Goal: Information Seeking & Learning: Learn about a topic

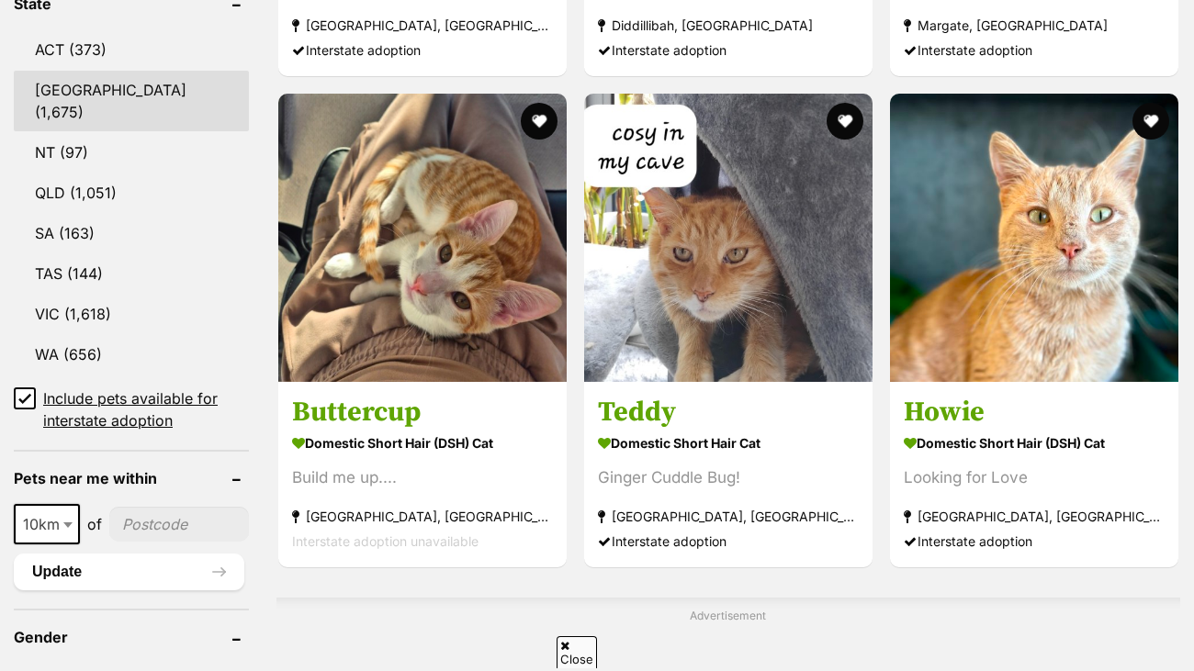
scroll to position [737, 0]
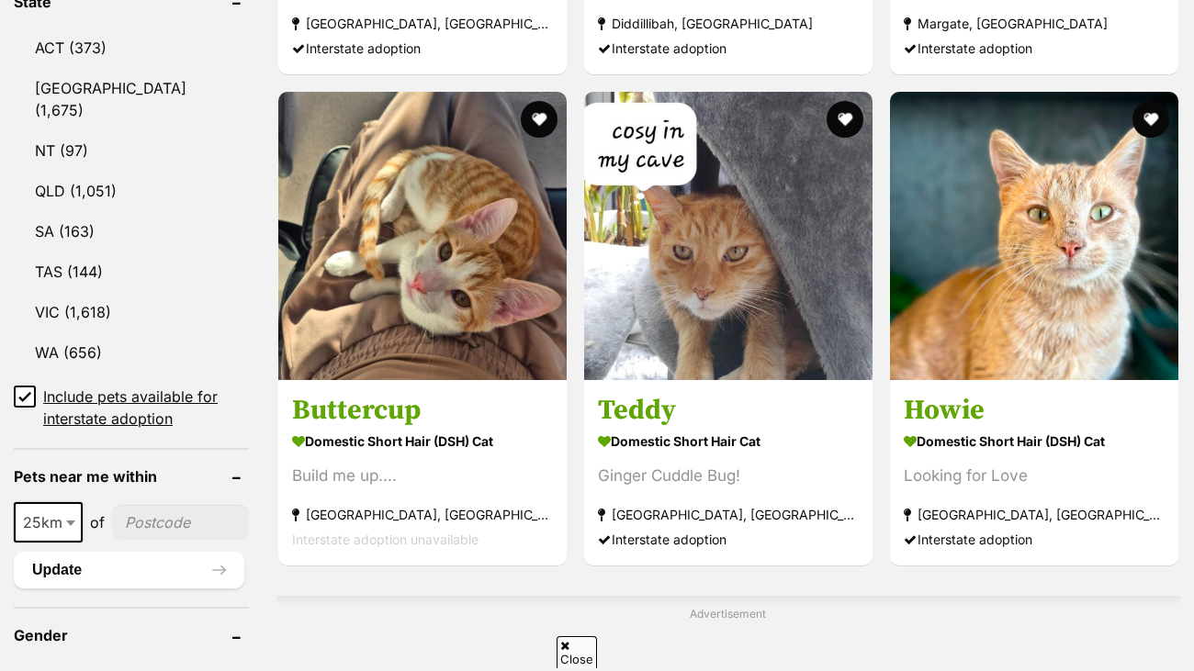
select select "25"
click at [184, 505] on input"] "postcode" at bounding box center [180, 522] width 137 height 35
type input"] "3805"
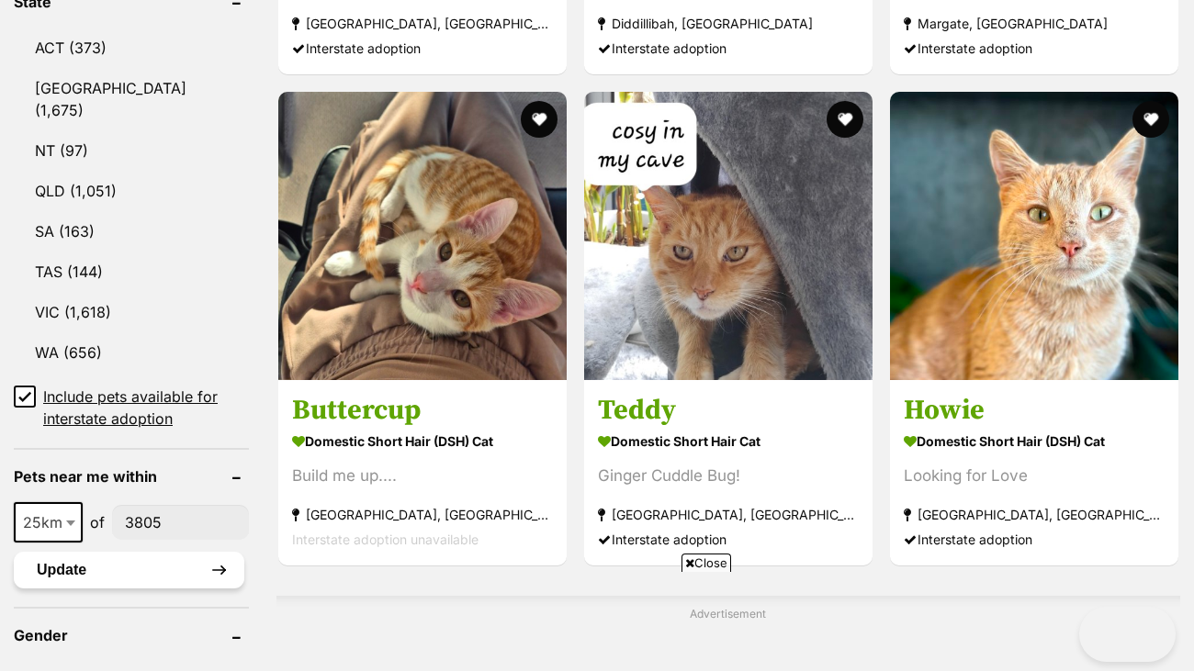
click at [105, 552] on button "Update" at bounding box center [129, 570] width 230 height 37
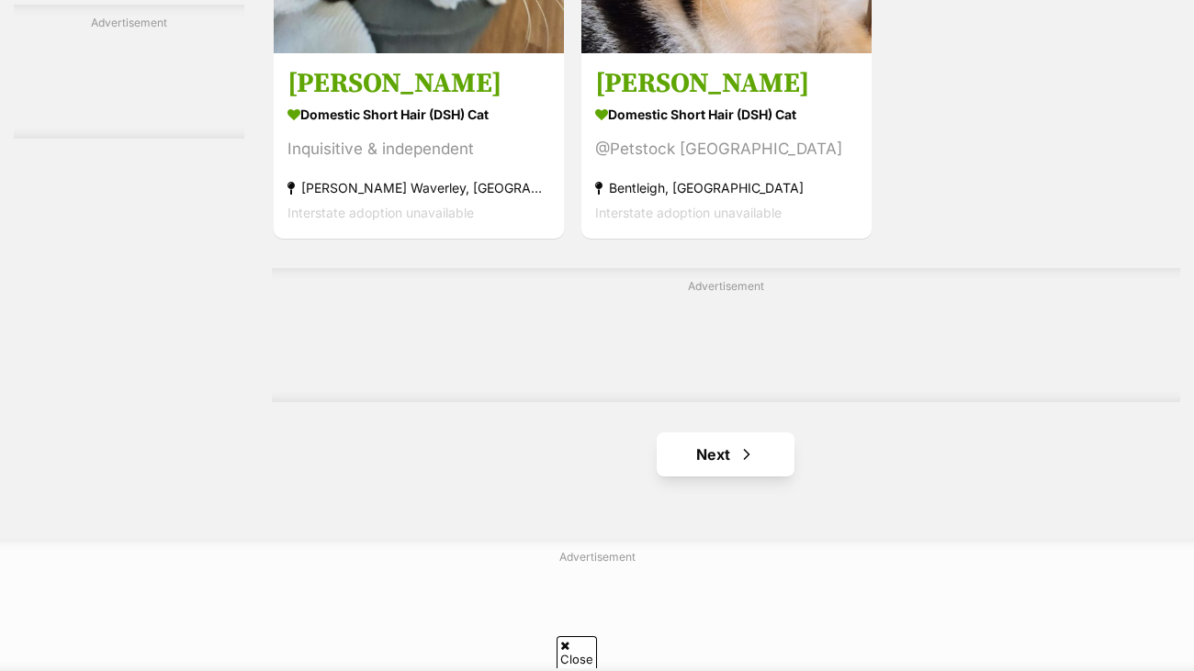
scroll to position [4156, 0]
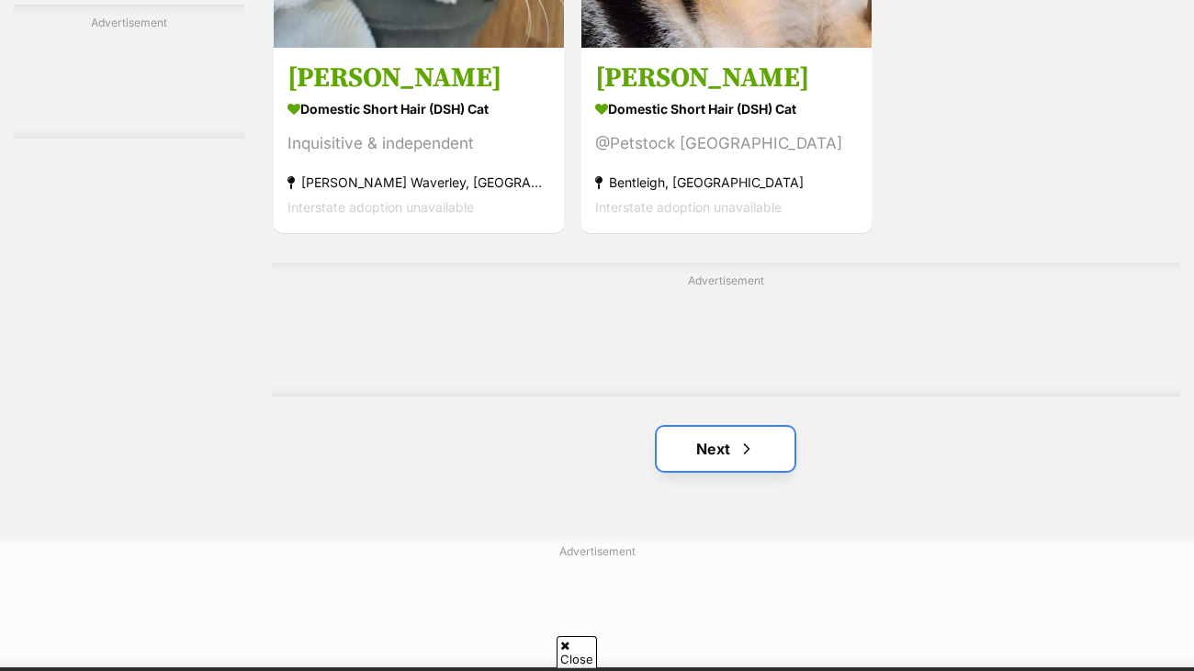
click at [761, 455] on link "Next" at bounding box center [726, 449] width 138 height 44
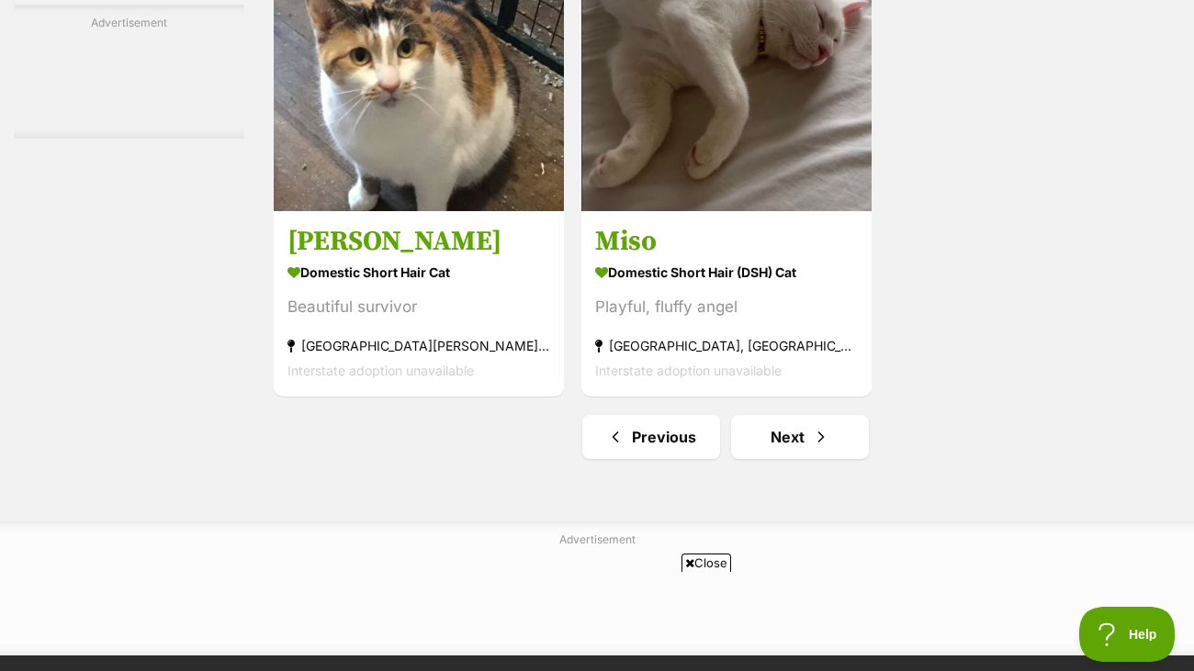
scroll to position [4167, 0]
click at [761, 455] on link "Next" at bounding box center [800, 438] width 138 height 44
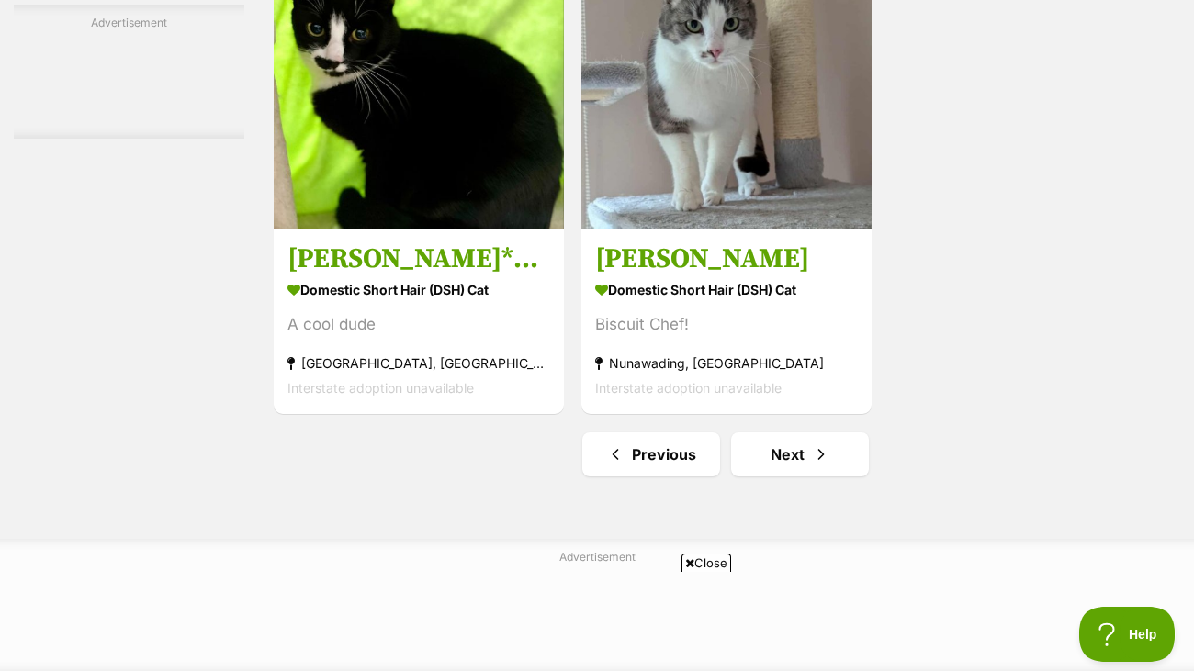
scroll to position [4334, 0]
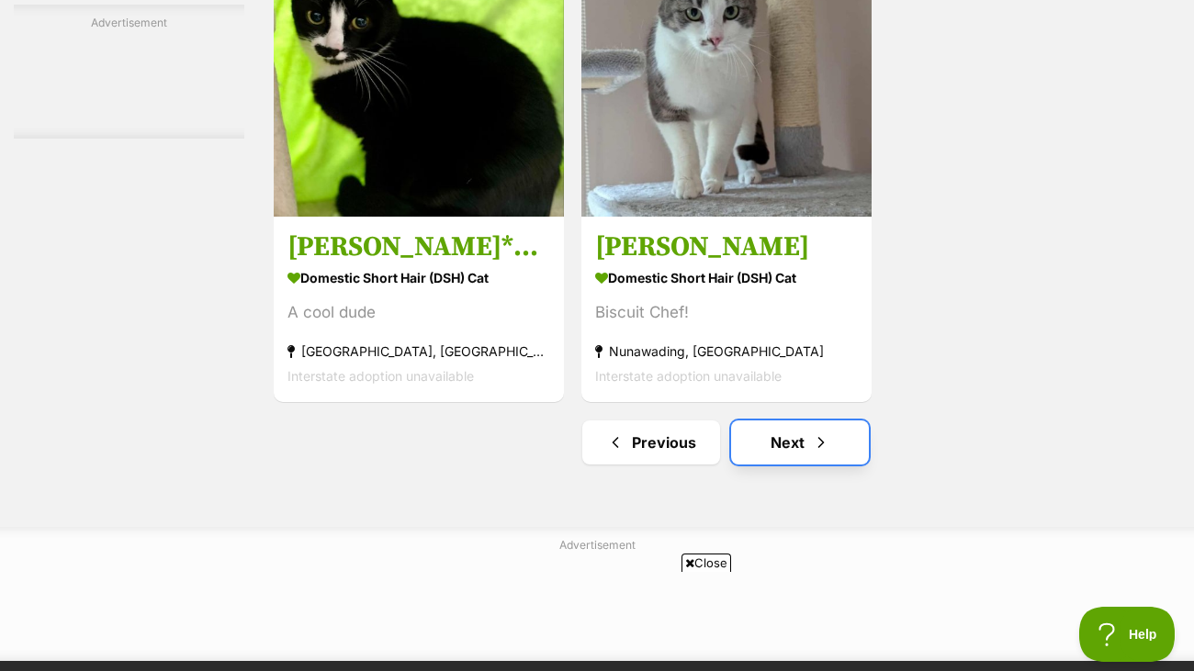
click at [778, 421] on link "Next" at bounding box center [800, 443] width 138 height 44
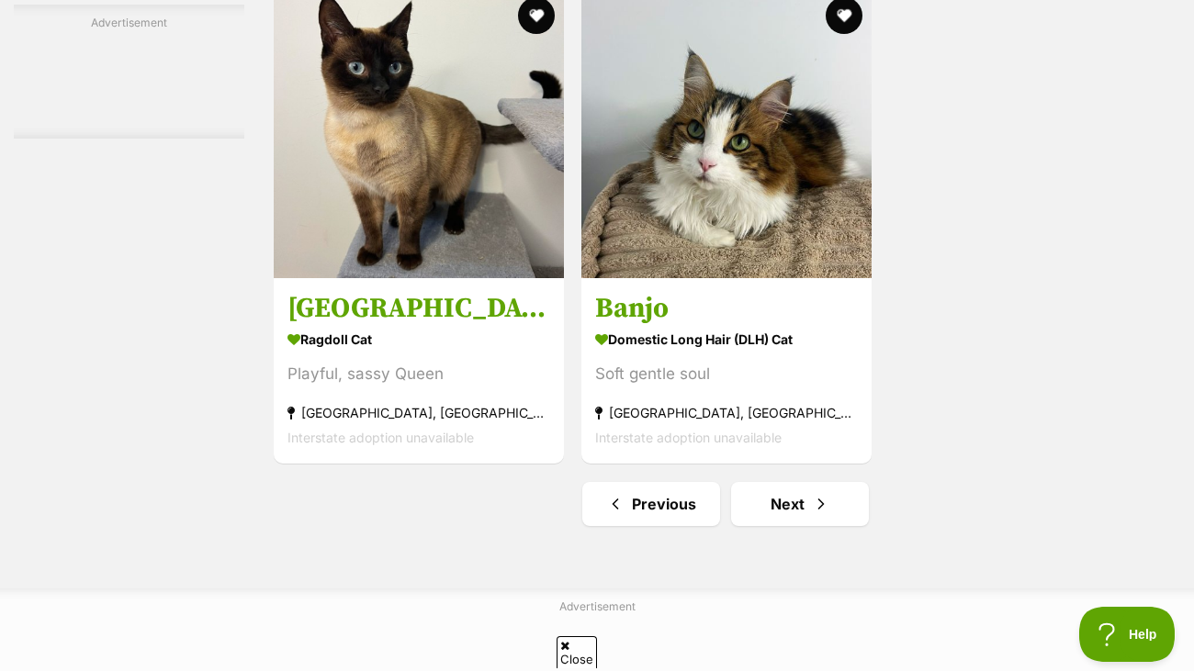
scroll to position [4103, 0]
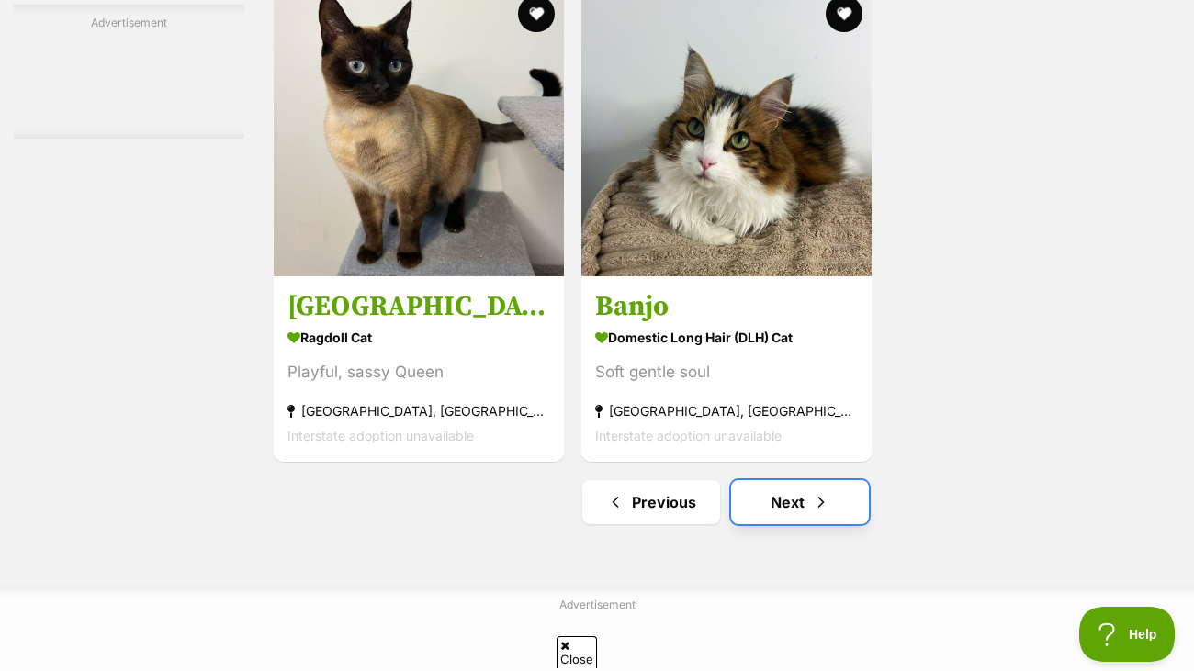
click at [828, 518] on link "Next" at bounding box center [800, 502] width 138 height 44
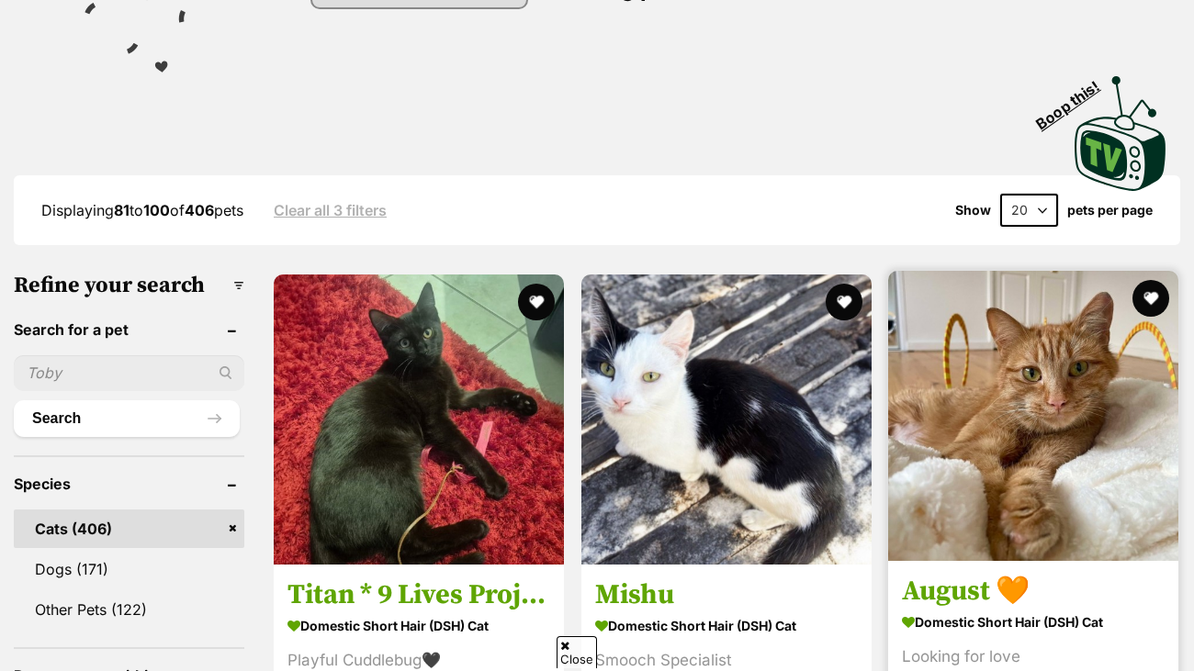
scroll to position [677, 0]
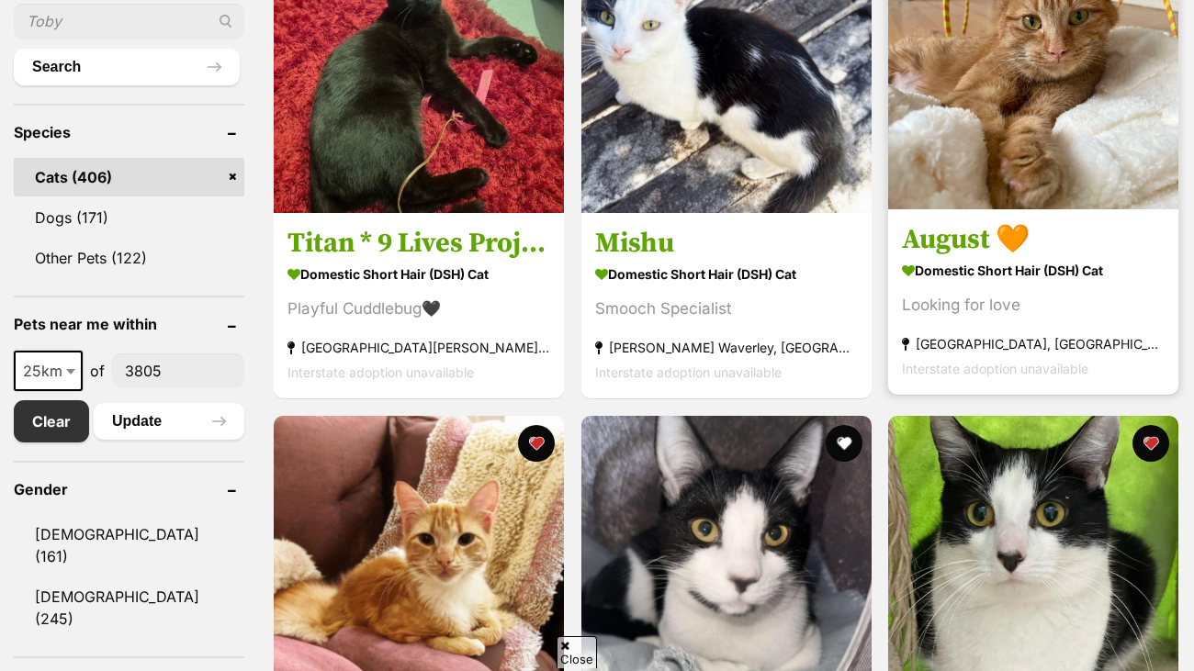
click at [1039, 349] on strong "[GEOGRAPHIC_DATA], [GEOGRAPHIC_DATA]" at bounding box center [1033, 343] width 263 height 25
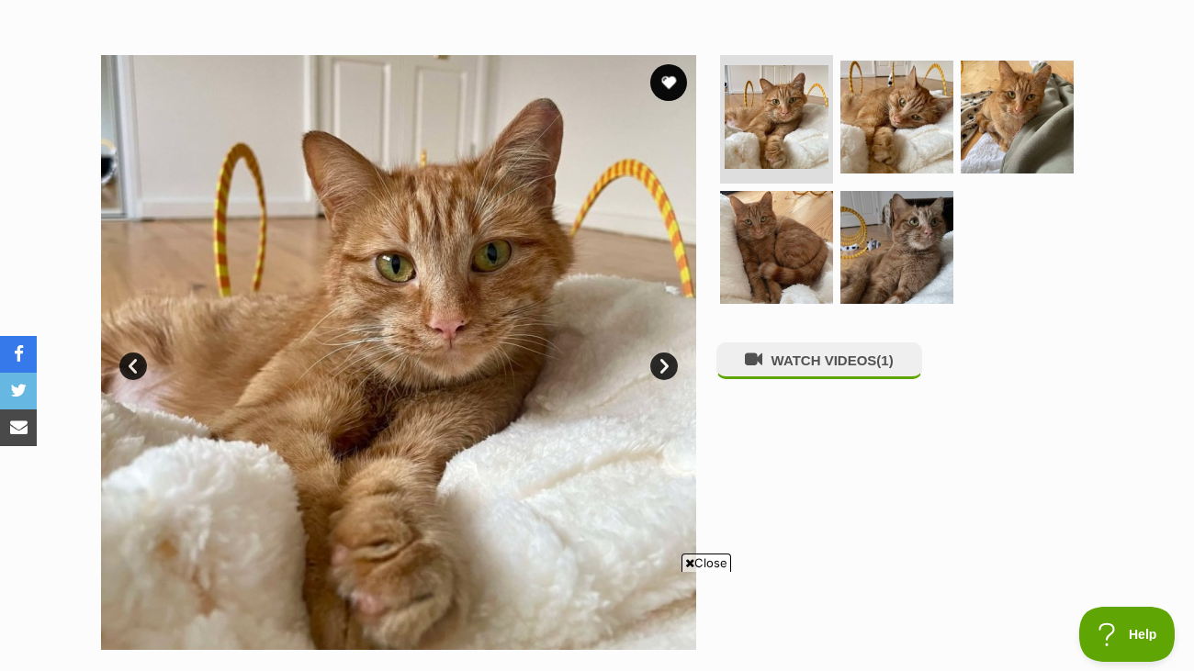
scroll to position [307, 0]
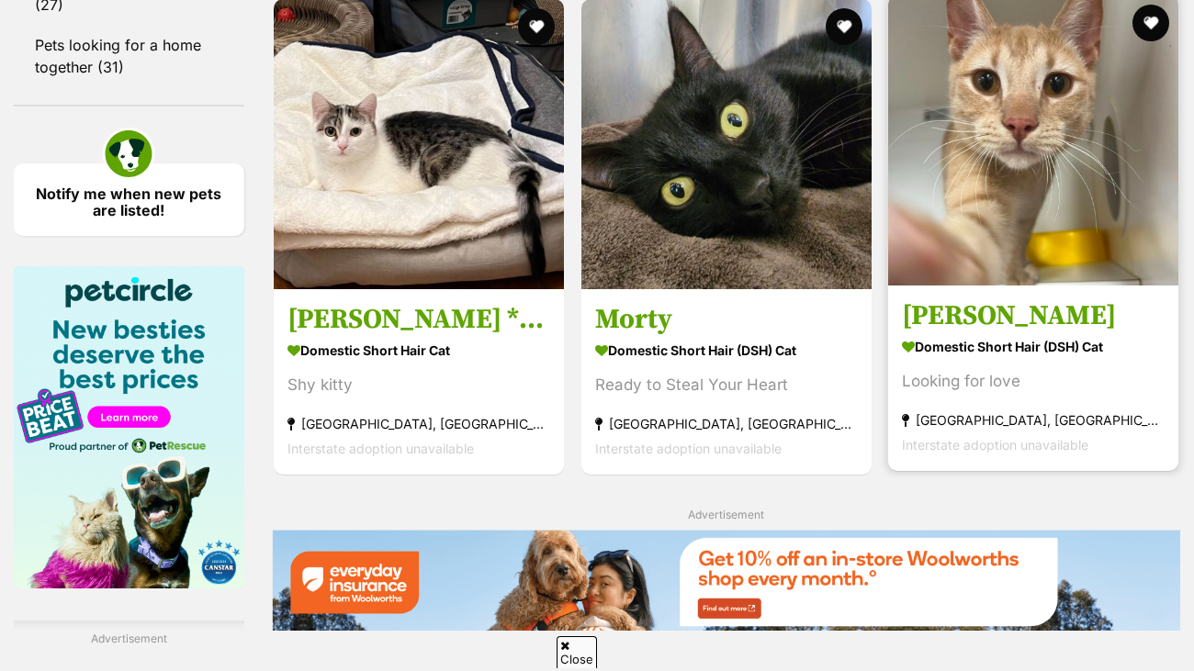
click at [1060, 256] on img at bounding box center [1033, 140] width 290 height 290
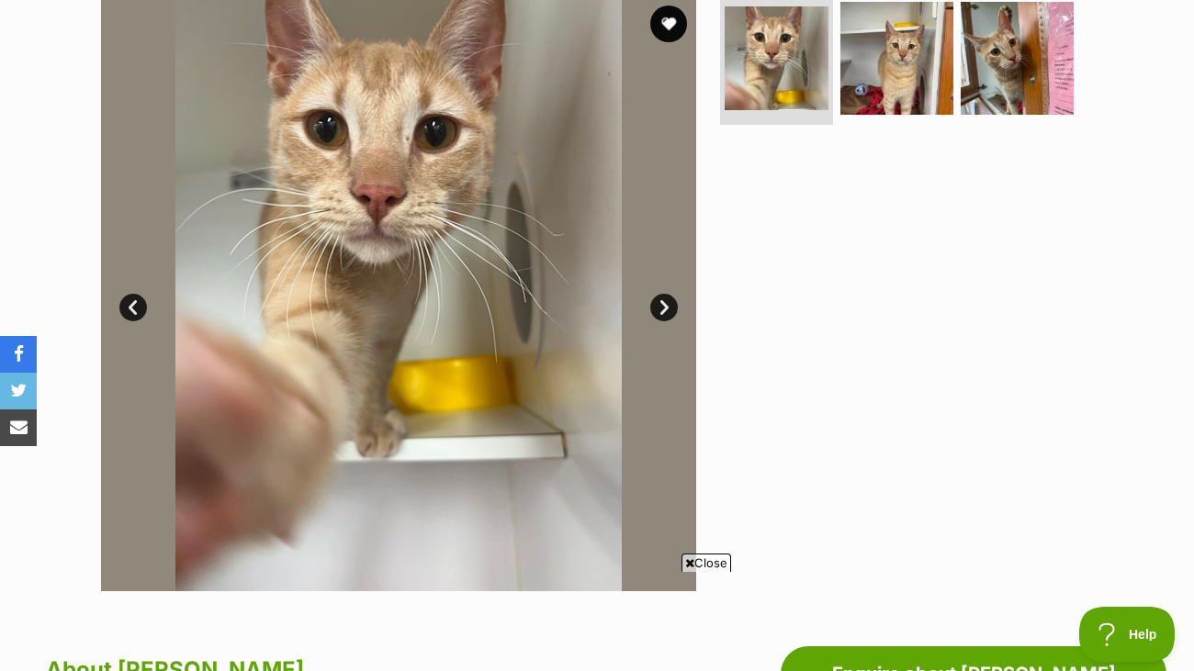
click at [671, 305] on link "Next" at bounding box center [664, 308] width 28 height 28
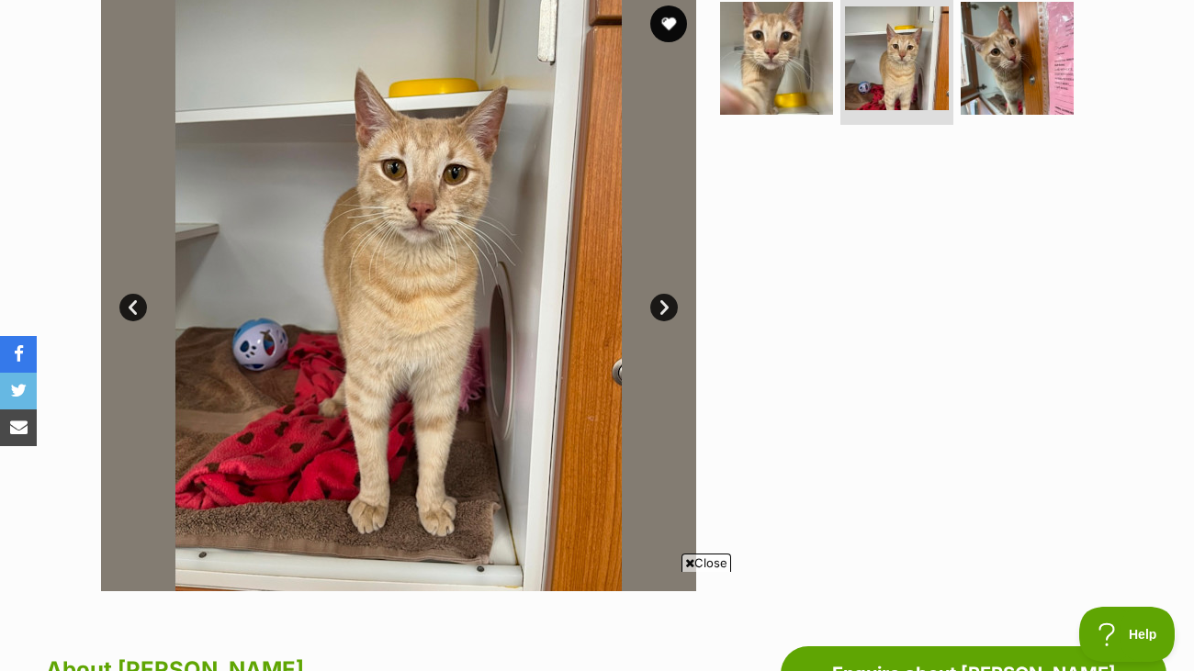
click at [670, 299] on link "Next" at bounding box center [664, 308] width 28 height 28
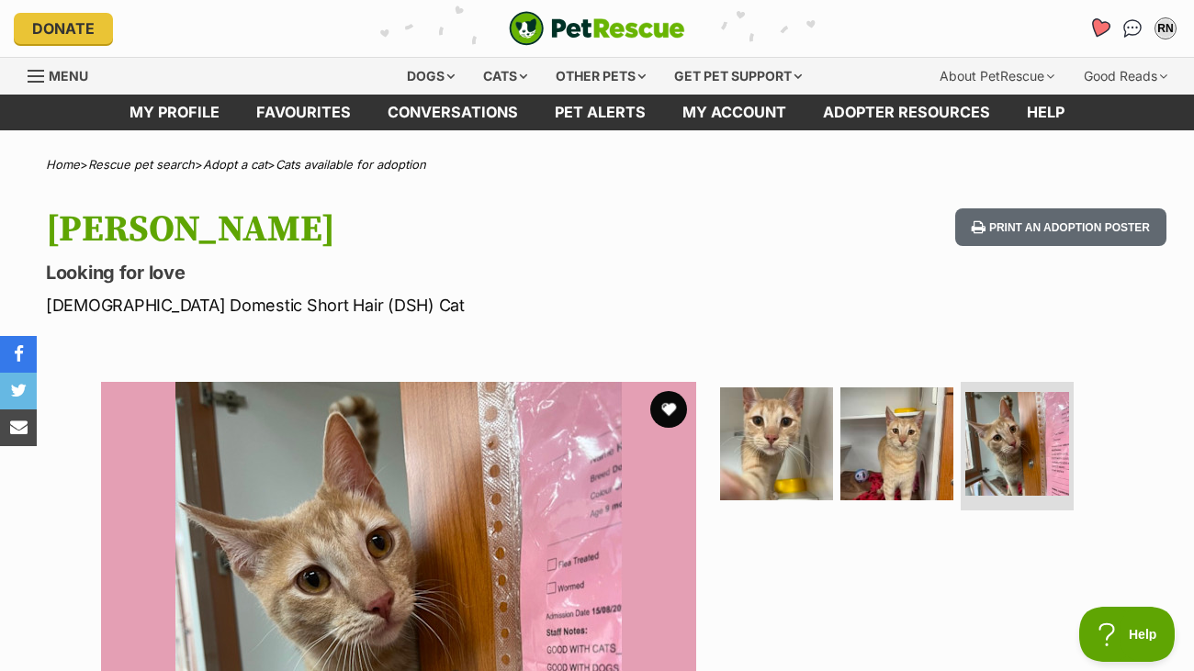
click at [1093, 31] on icon "Favourites" at bounding box center [1099, 29] width 25 height 24
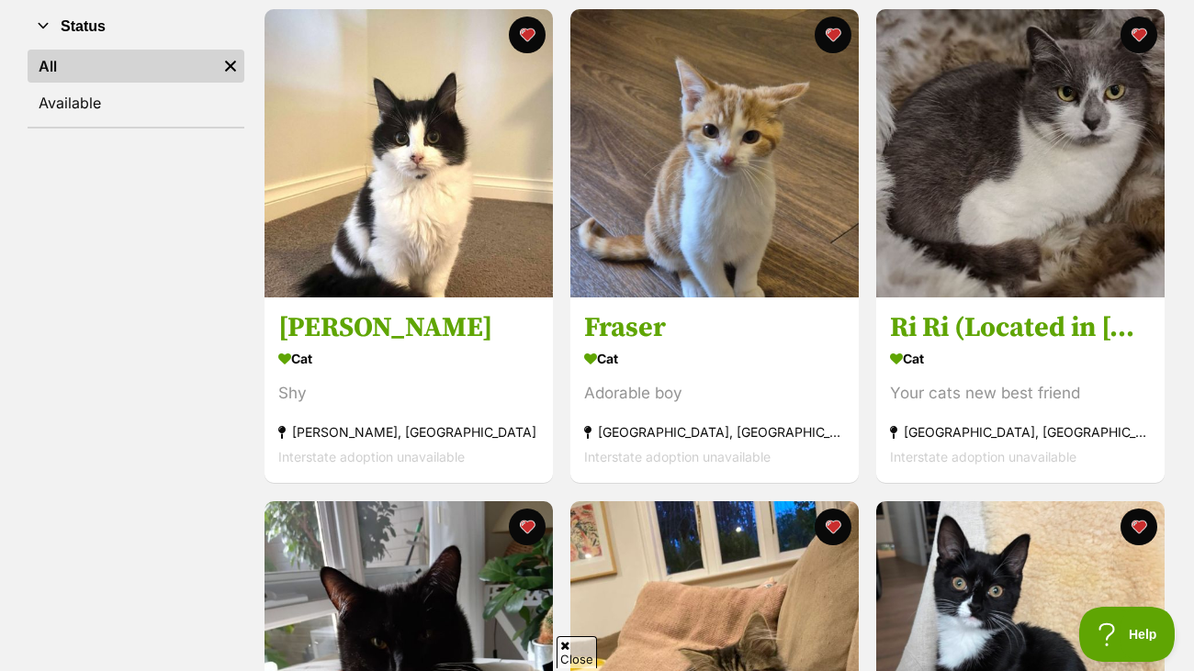
scroll to position [361, 0]
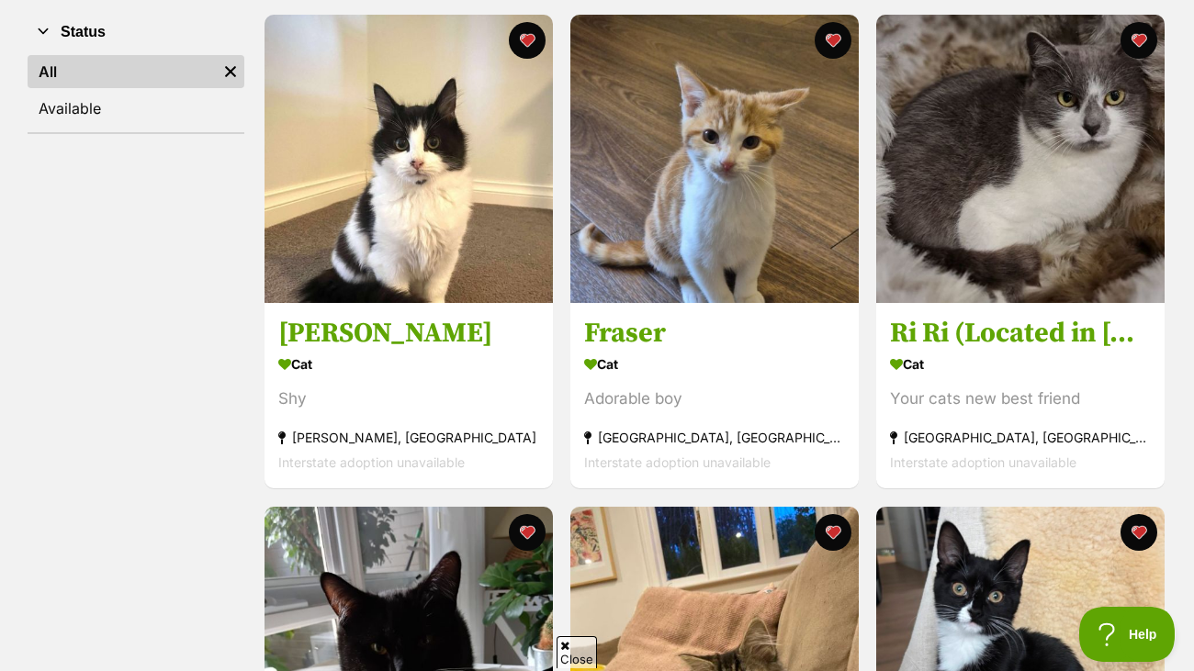
click at [700, 377] on section "Cat Adorable boy Cranbourne West, VIC Interstate adoption unavailable" at bounding box center [714, 414] width 261 height 124
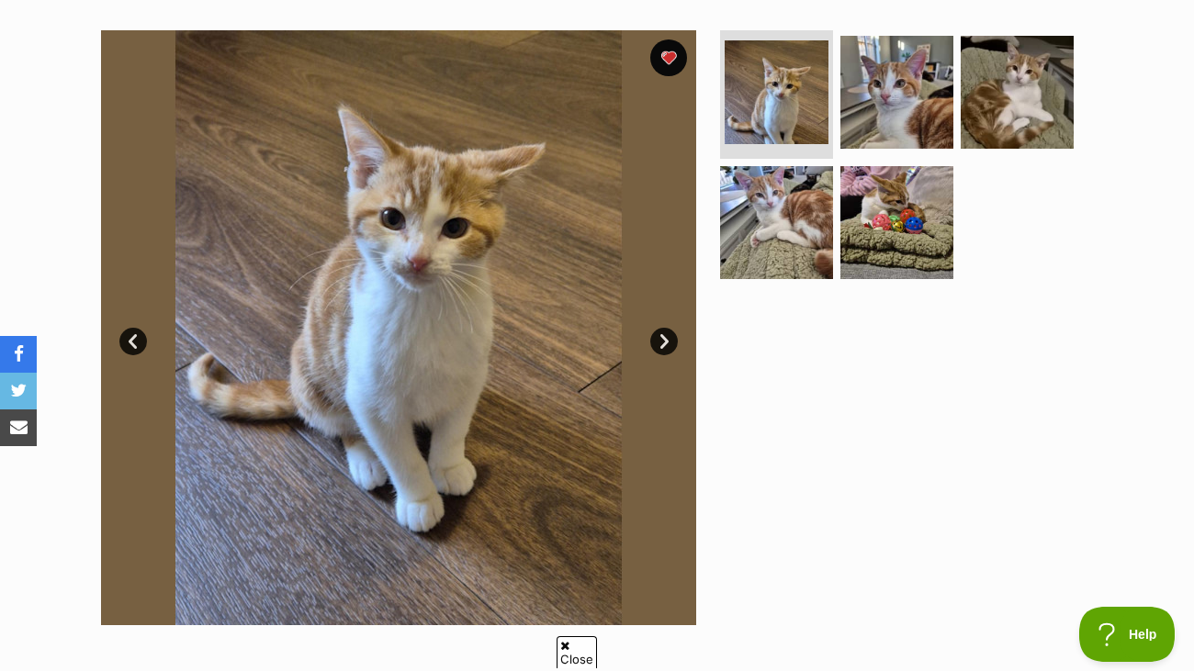
click at [656, 346] on link "Next" at bounding box center [664, 342] width 28 height 28
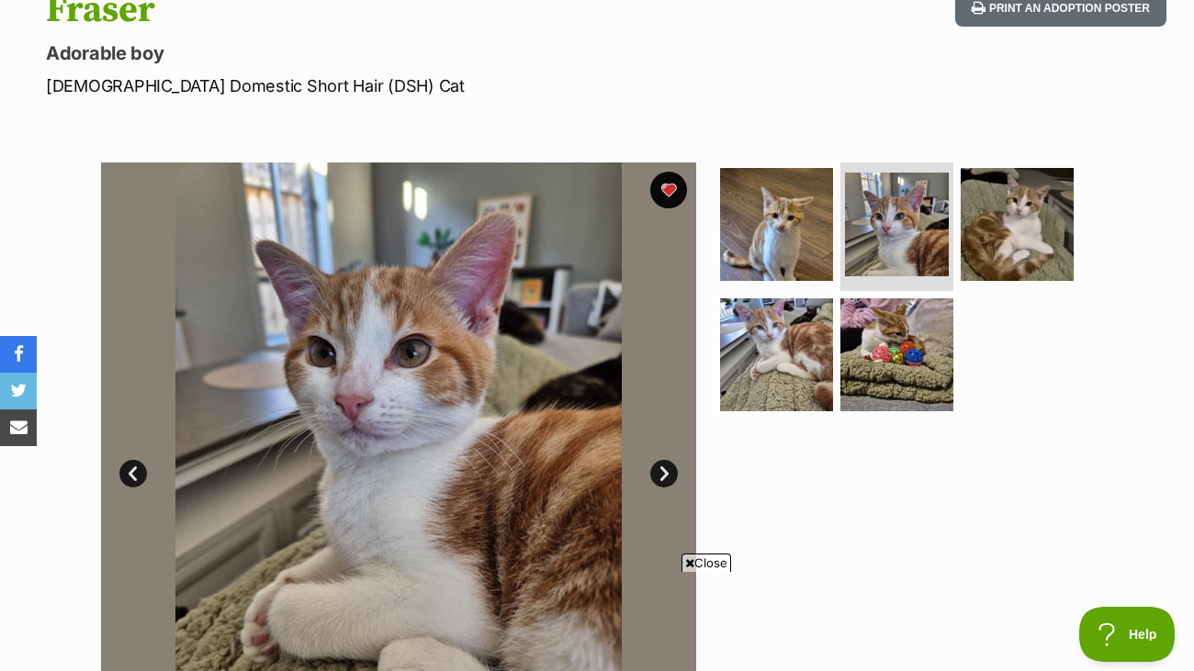
scroll to position [243, 0]
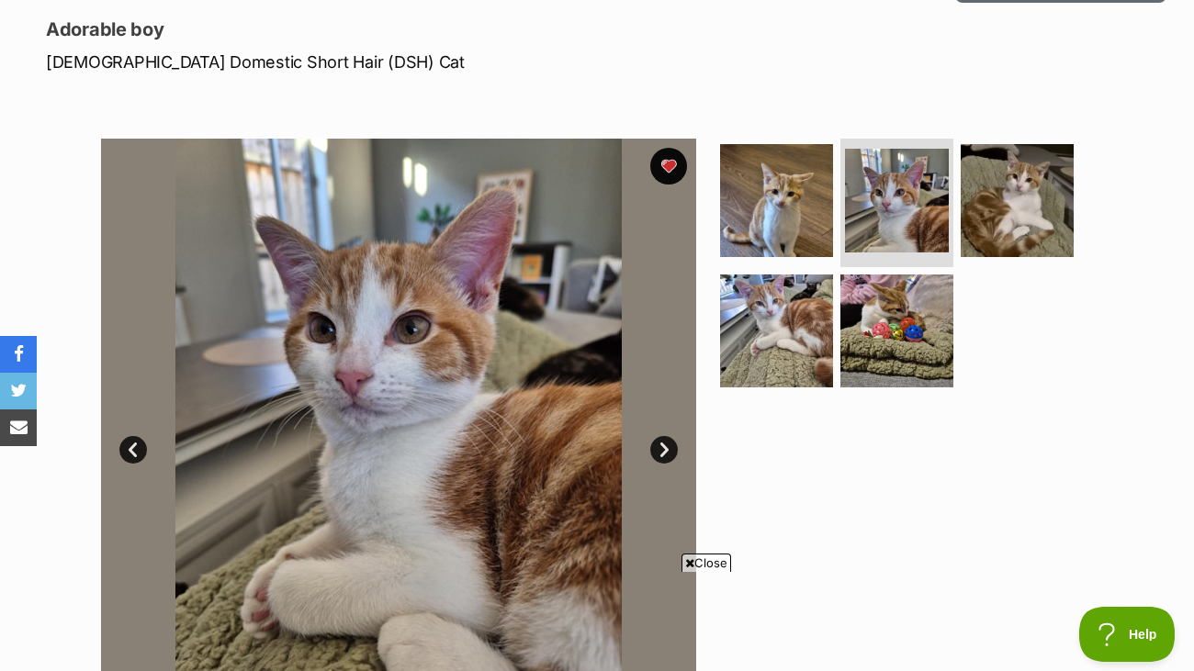
click at [658, 442] on link "Next" at bounding box center [664, 450] width 28 height 28
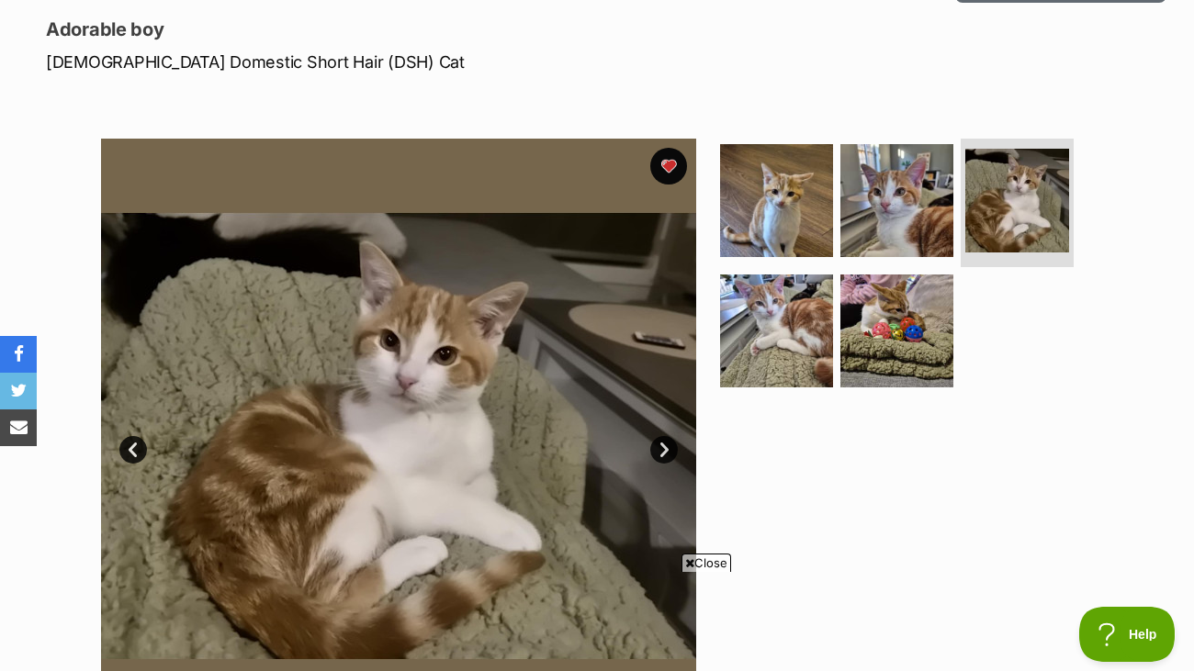
click at [658, 442] on link "Next" at bounding box center [664, 450] width 28 height 28
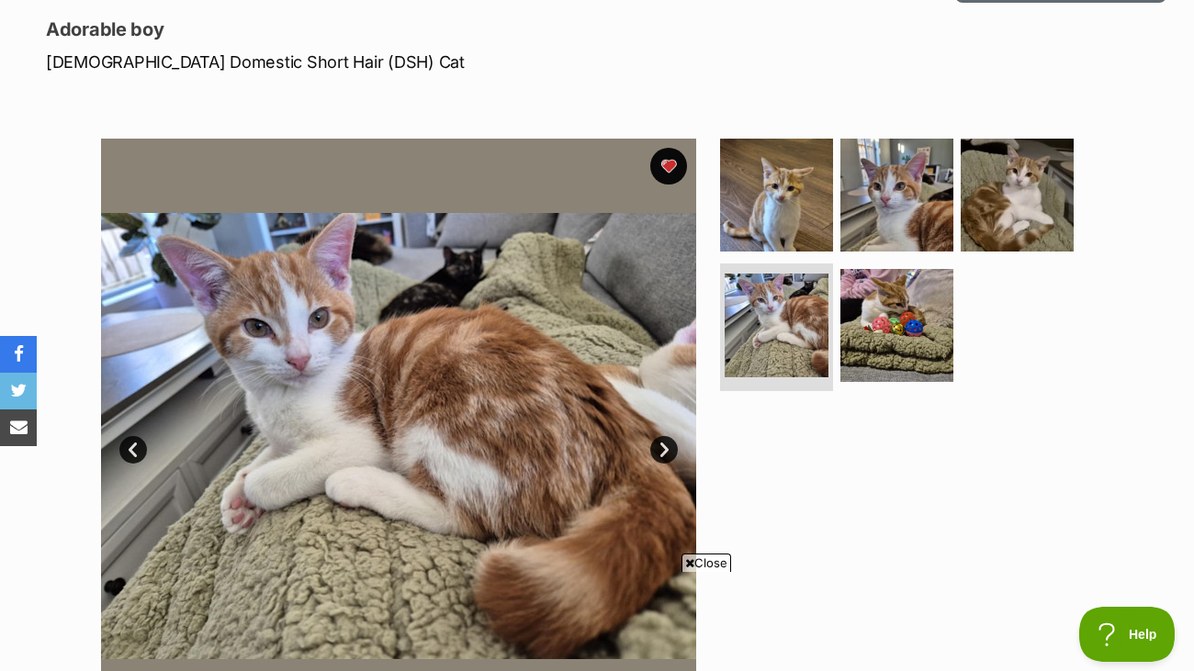
click at [658, 442] on link "Next" at bounding box center [664, 450] width 28 height 28
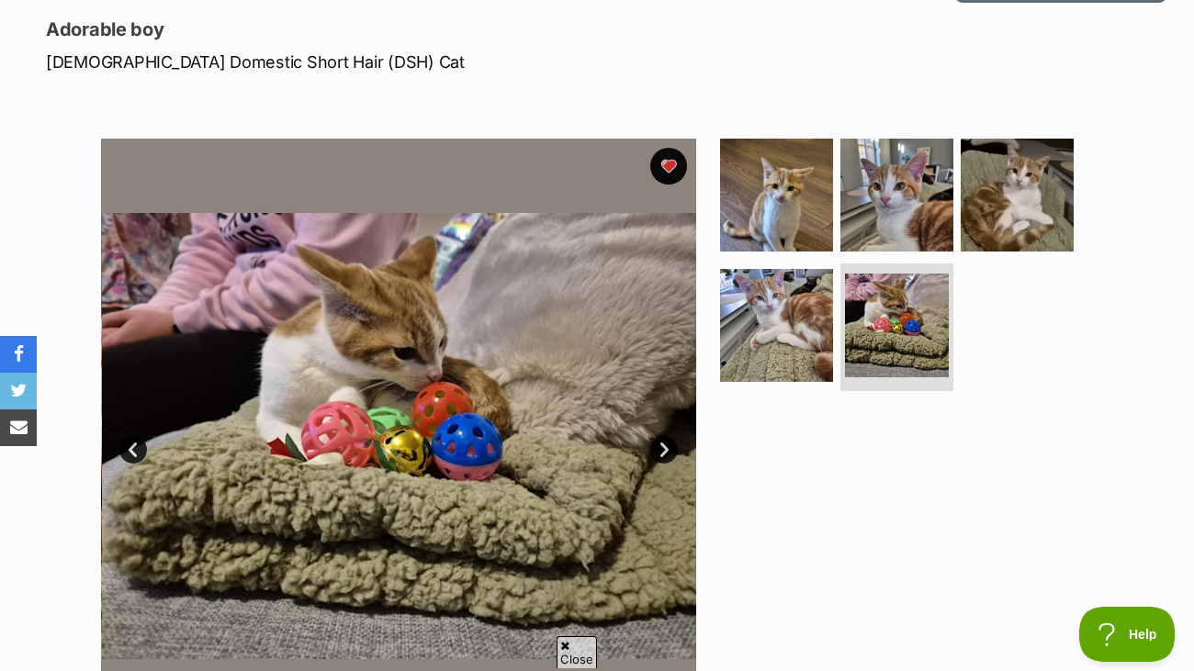
scroll to position [0, 0]
